Goal: Find contact information: Find contact information

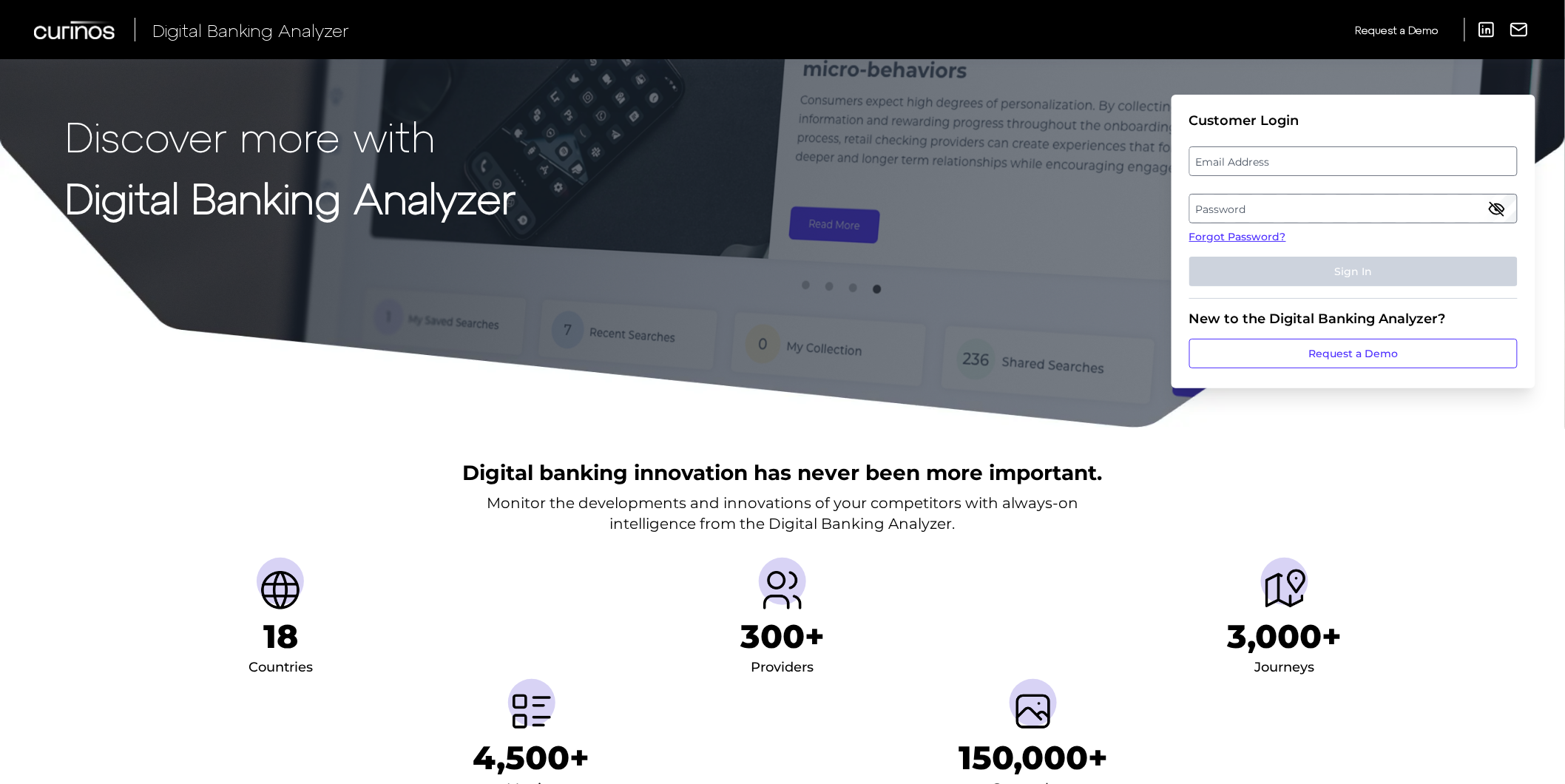
click at [1247, 164] on label "Email Address" at bounding box center [1354, 161] width 326 height 27
click at [1247, 164] on input "email" at bounding box center [1354, 161] width 329 height 29
click at [1251, 166] on input "Email Address" at bounding box center [1354, 161] width 329 height 29
type input "[PERSON_NAME][EMAIL_ADDRESS][PERSON_NAME][DOMAIN_NAME]"
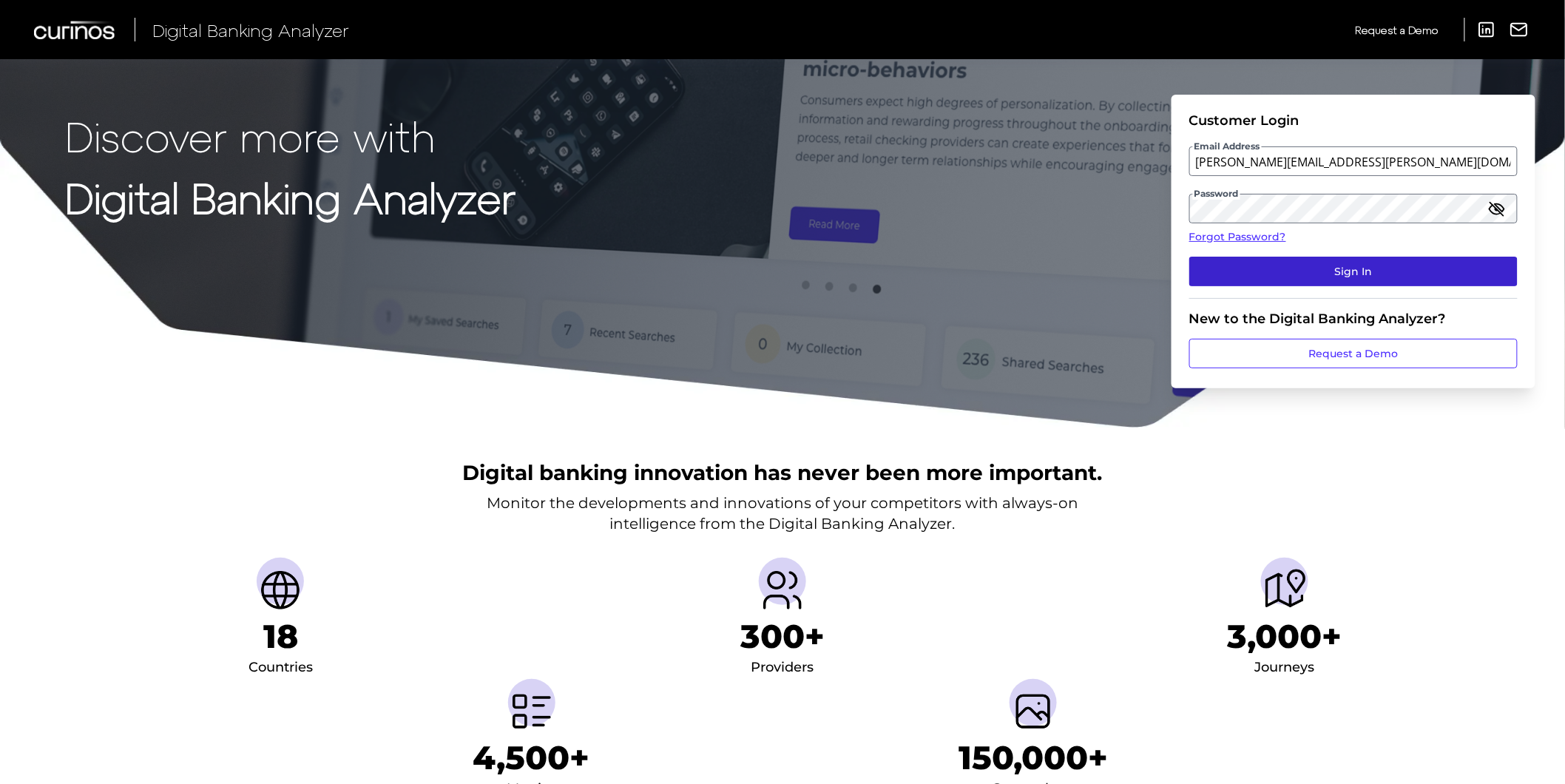
click at [1290, 267] on button "Sign In" at bounding box center [1354, 271] width 329 height 29
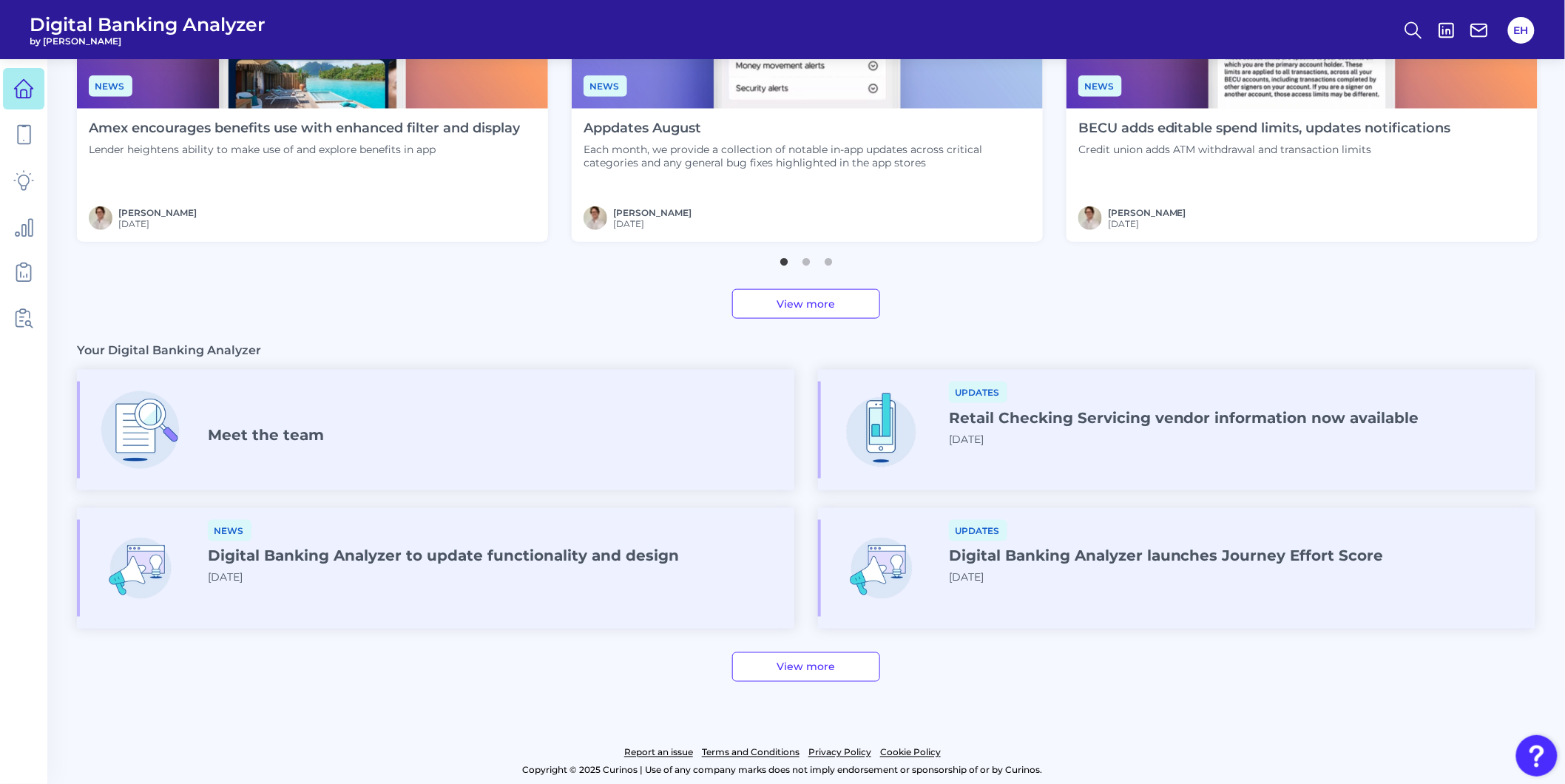
scroll to position [650, 0]
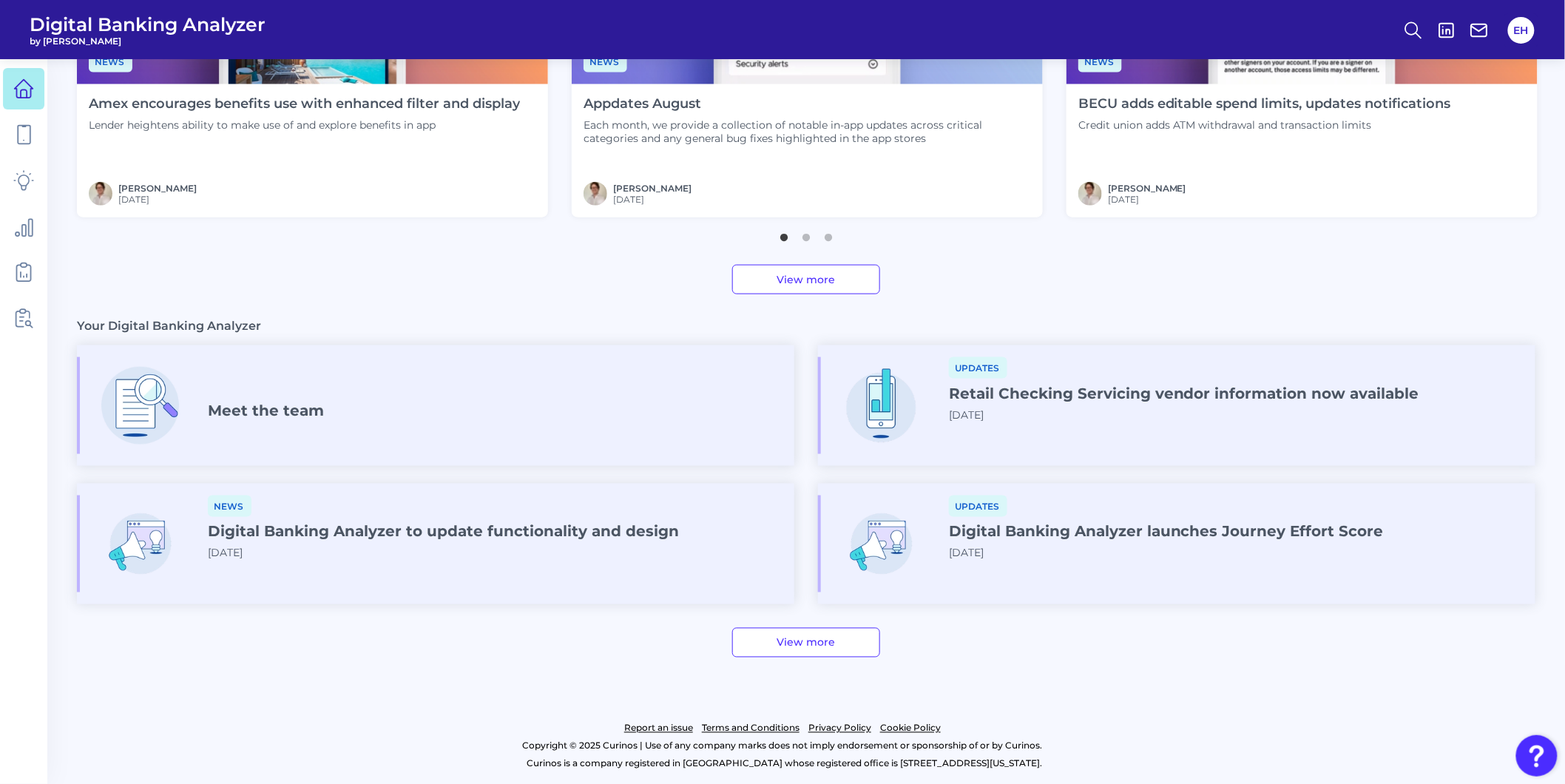
click at [366, 412] on div "Meet the team" at bounding box center [435, 405] width 717 height 97
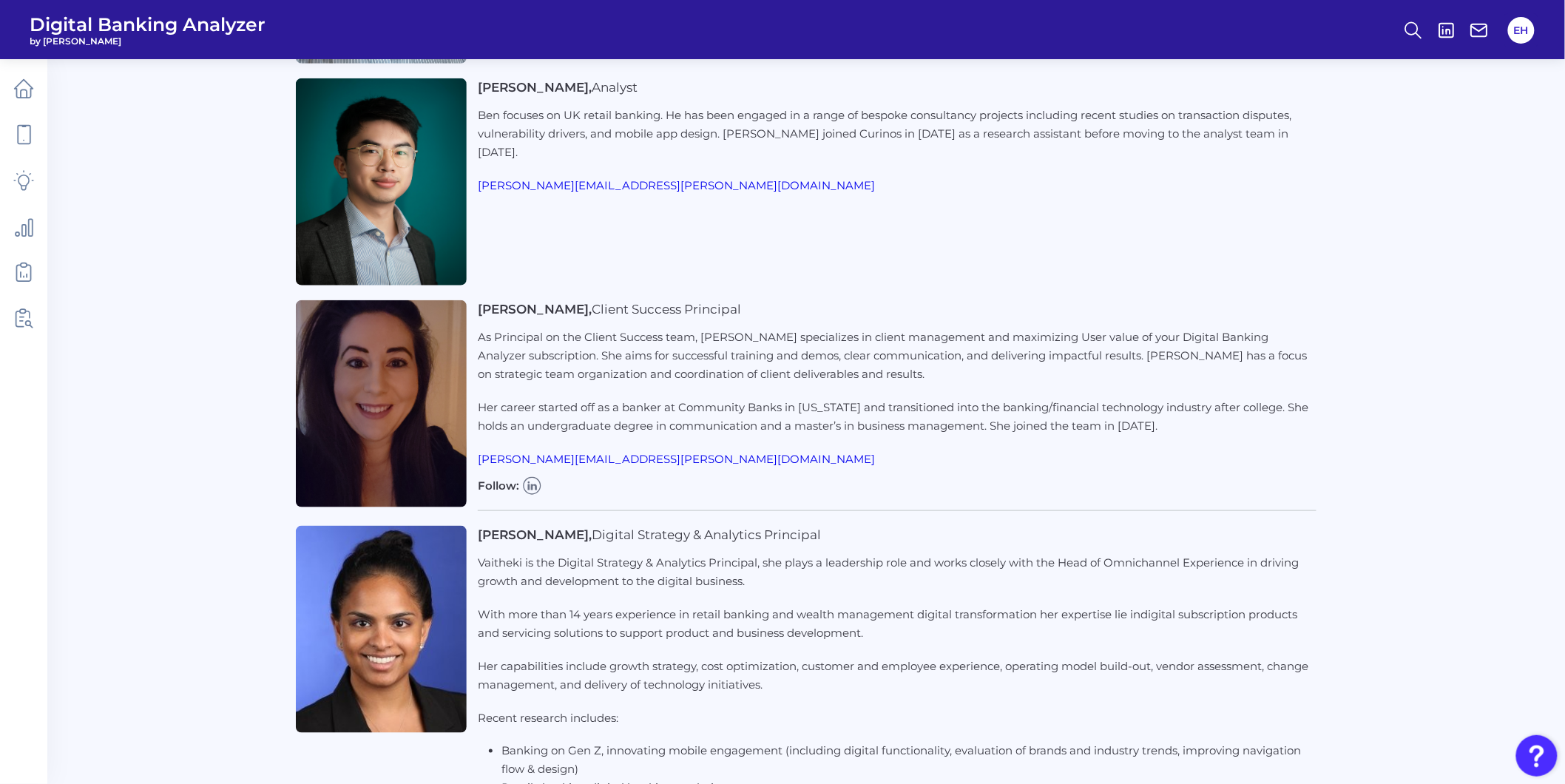
scroll to position [2792, 0]
click at [667, 424] on p "Her career started off as a banker at Community Banks in [US_STATE] and transit…" at bounding box center [898, 415] width 839 height 37
click at [754, 412] on p "Her career started off as a banker at Community Banks in [US_STATE] and transit…" at bounding box center [898, 415] width 839 height 37
drag, startPoint x: 412, startPoint y: 415, endPoint x: 935, endPoint y: 370, distance: 524.9
click at [934, 370] on p "As Principal on the Client Success team, [PERSON_NAME] specializes in client ma…" at bounding box center [898, 354] width 839 height 55
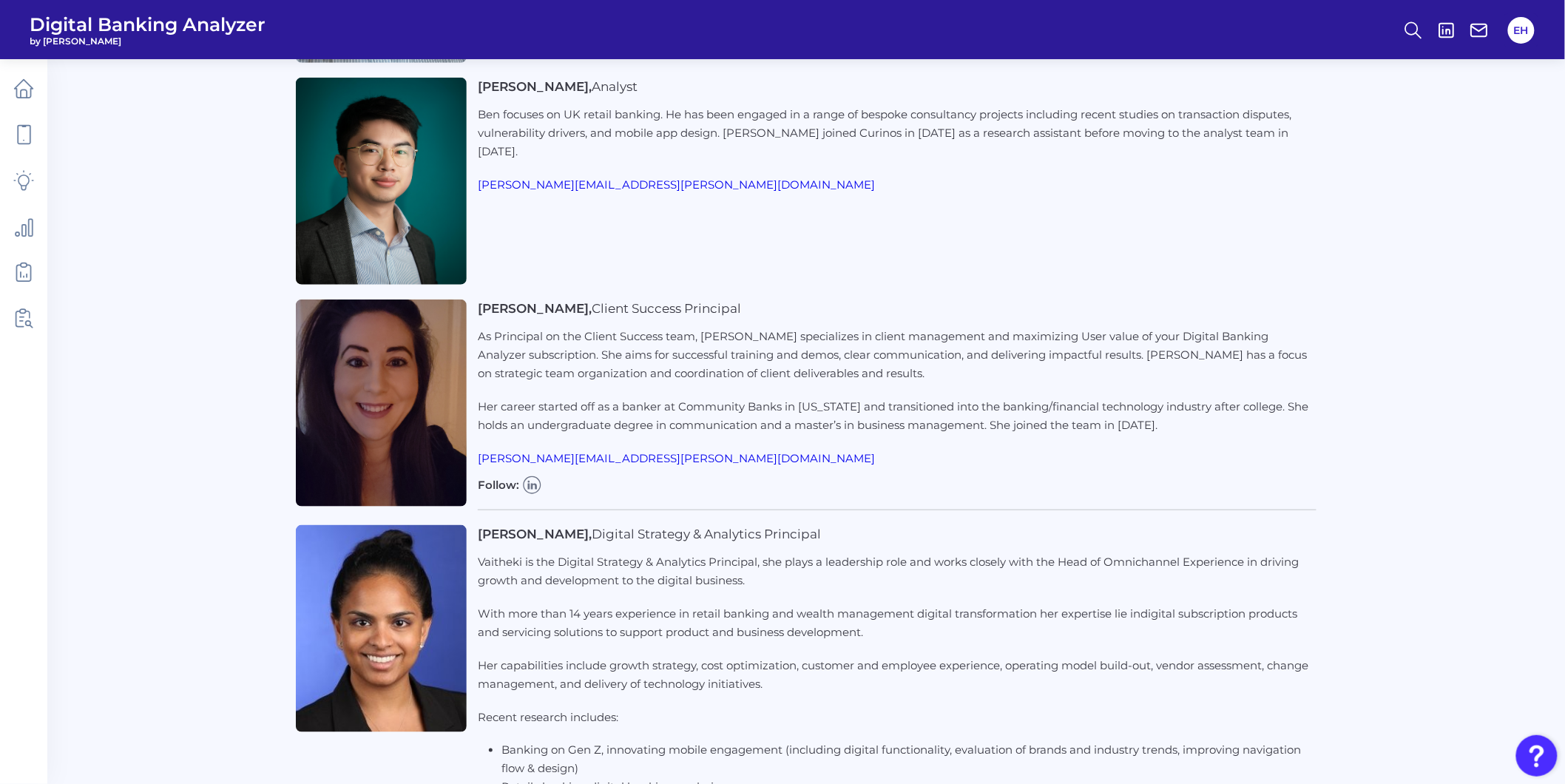
click at [825, 411] on p "Her career started off as a banker at Community Banks in [US_STATE] and transit…" at bounding box center [898, 415] width 839 height 37
click at [966, 415] on p "Her career started off as a banker at Community Banks in [US_STATE] and transit…" at bounding box center [898, 415] width 839 height 37
drag, startPoint x: 1210, startPoint y: 424, endPoint x: 478, endPoint y: 339, distance: 736.9
click at [478, 339] on div "As Principal on the Client Success team, [PERSON_NAME] specializes in client ma…" at bounding box center [898, 380] width 839 height 107
copy div "As Principal on the Client Success team, [PERSON_NAME] specializes in client ma…"
